Goal: Transaction & Acquisition: Purchase product/service

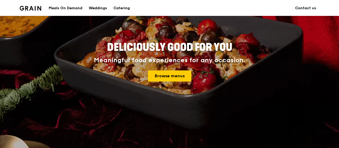
scroll to position [53, 0]
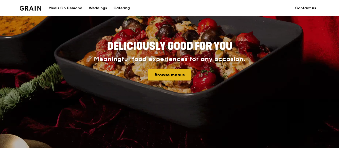
click at [176, 77] on link "Browse menus" at bounding box center [169, 75] width 43 height 11
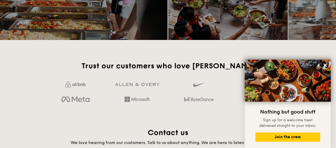
scroll to position [850, 0]
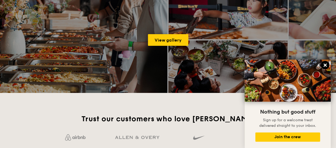
click at [325, 66] on icon at bounding box center [325, 65] width 5 height 5
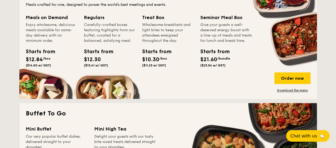
scroll to position [345, 0]
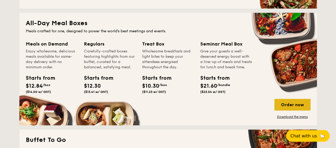
click at [287, 103] on div "Order now" at bounding box center [292, 105] width 36 height 12
